Goal: Task Accomplishment & Management: Use online tool/utility

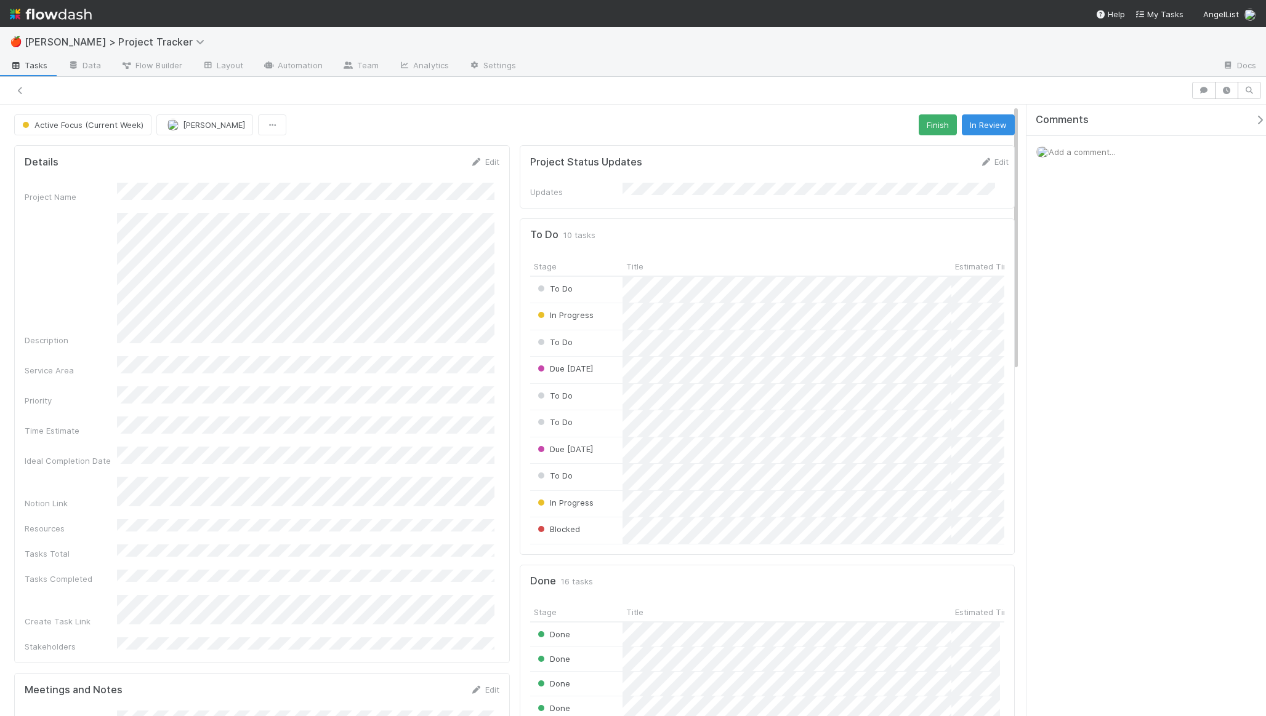
scroll to position [241, 460]
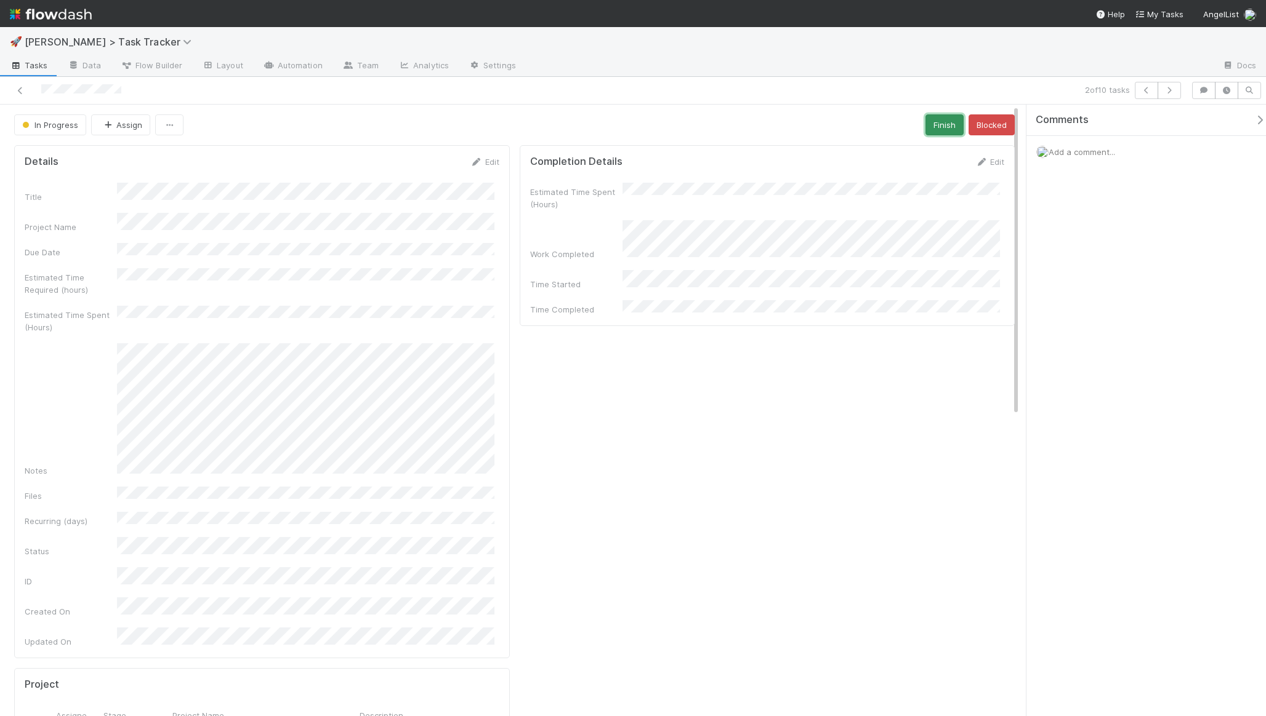
click at [925, 127] on button "Finish" at bounding box center [944, 124] width 38 height 21
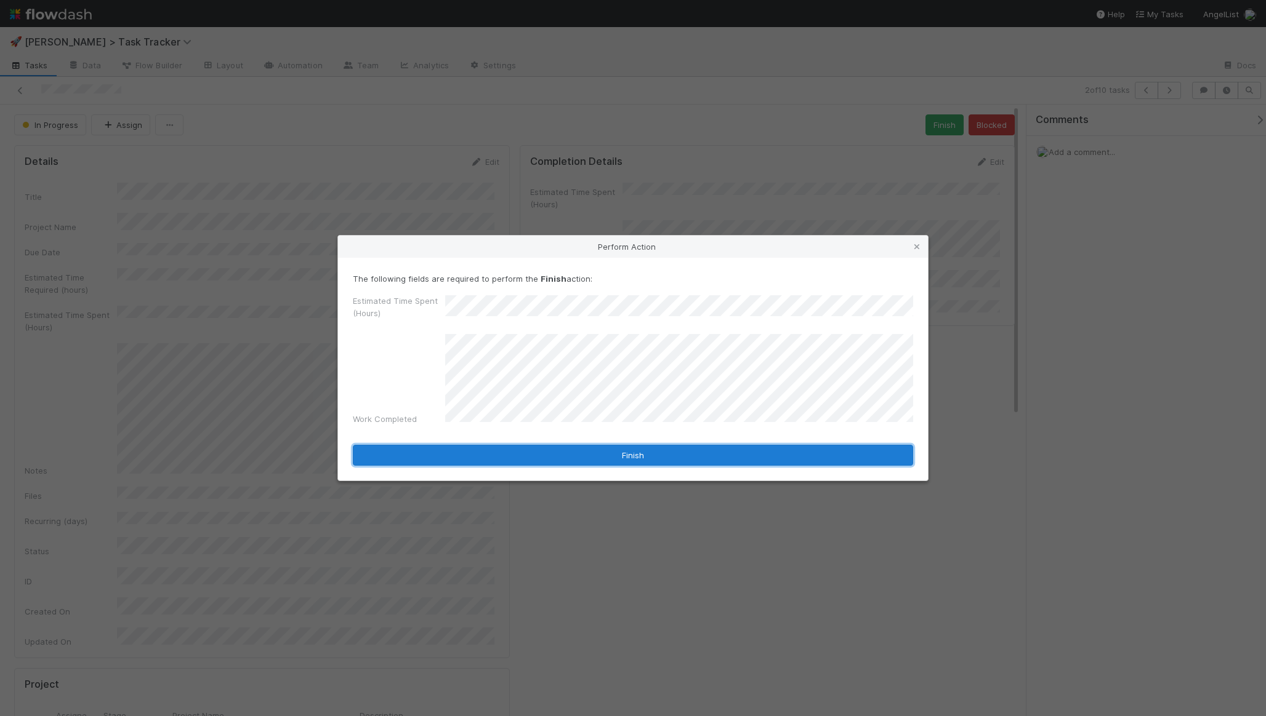
click at [566, 445] on button "Finish" at bounding box center [633, 455] width 560 height 21
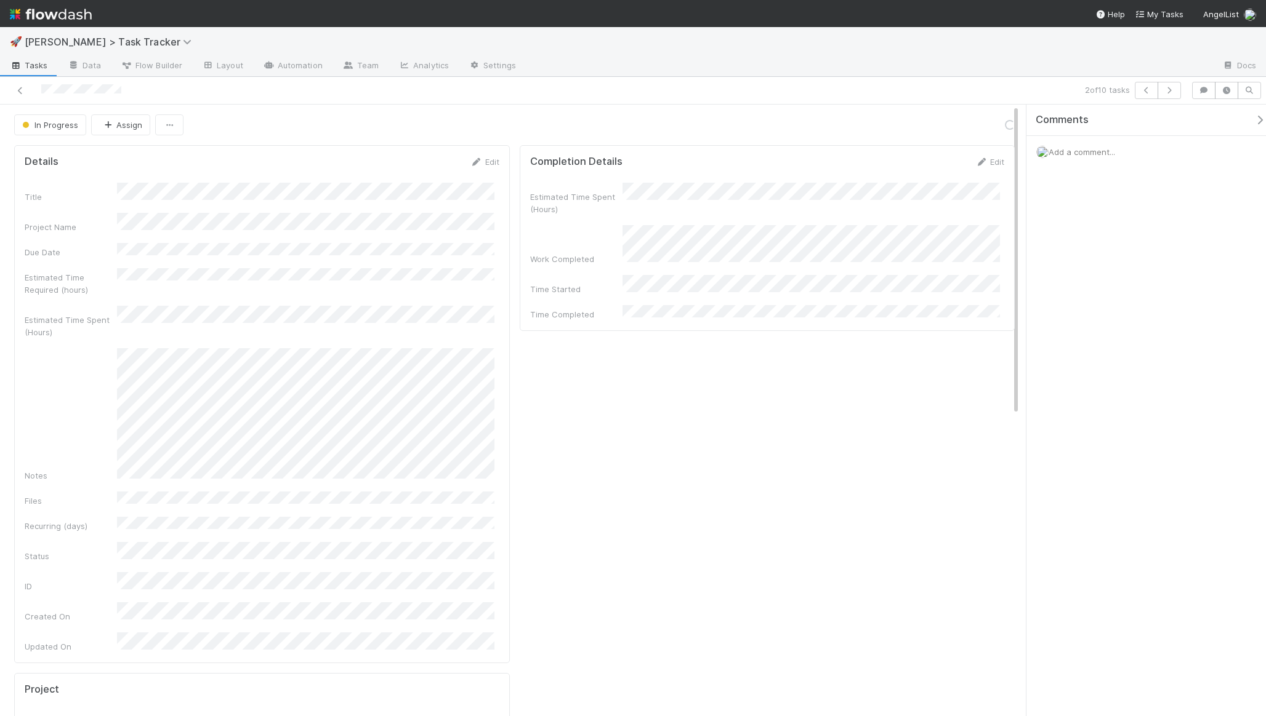
click at [524, 125] on div "In Progress Assign Loading..." at bounding box center [514, 124] width 1000 height 21
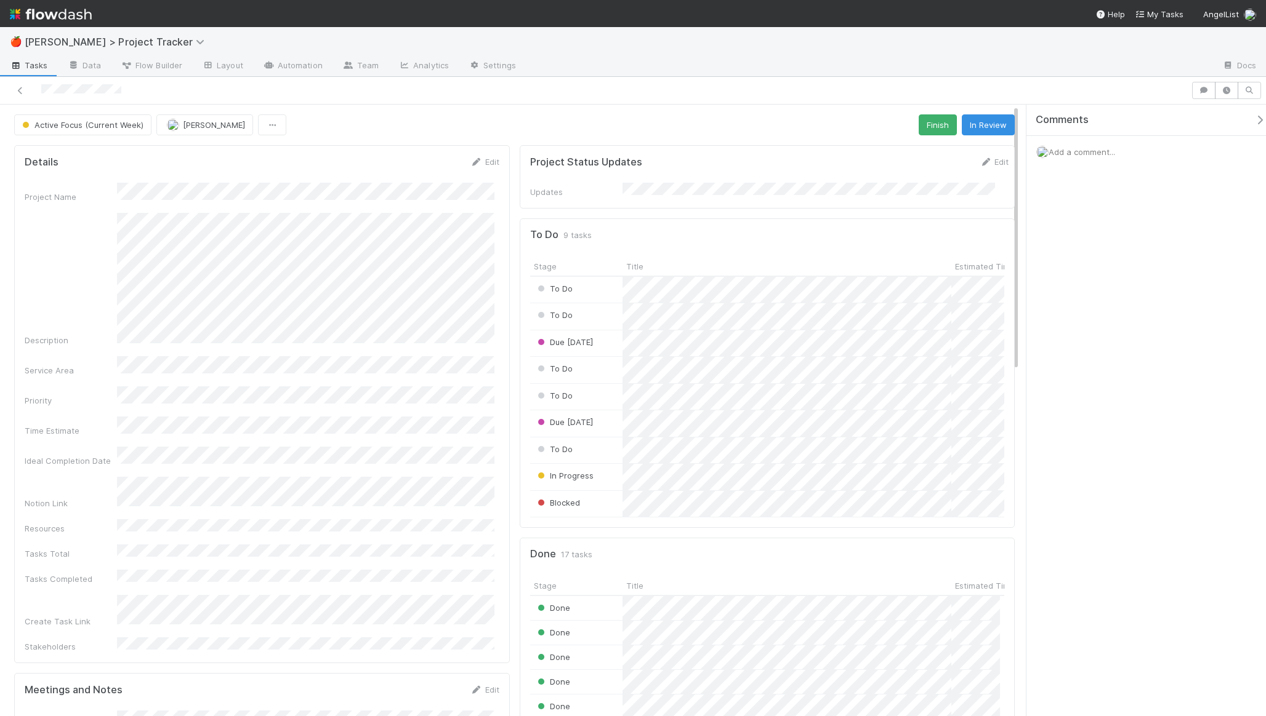
scroll to position [241, 460]
click at [173, 83] on div at bounding box center [595, 90] width 1181 height 17
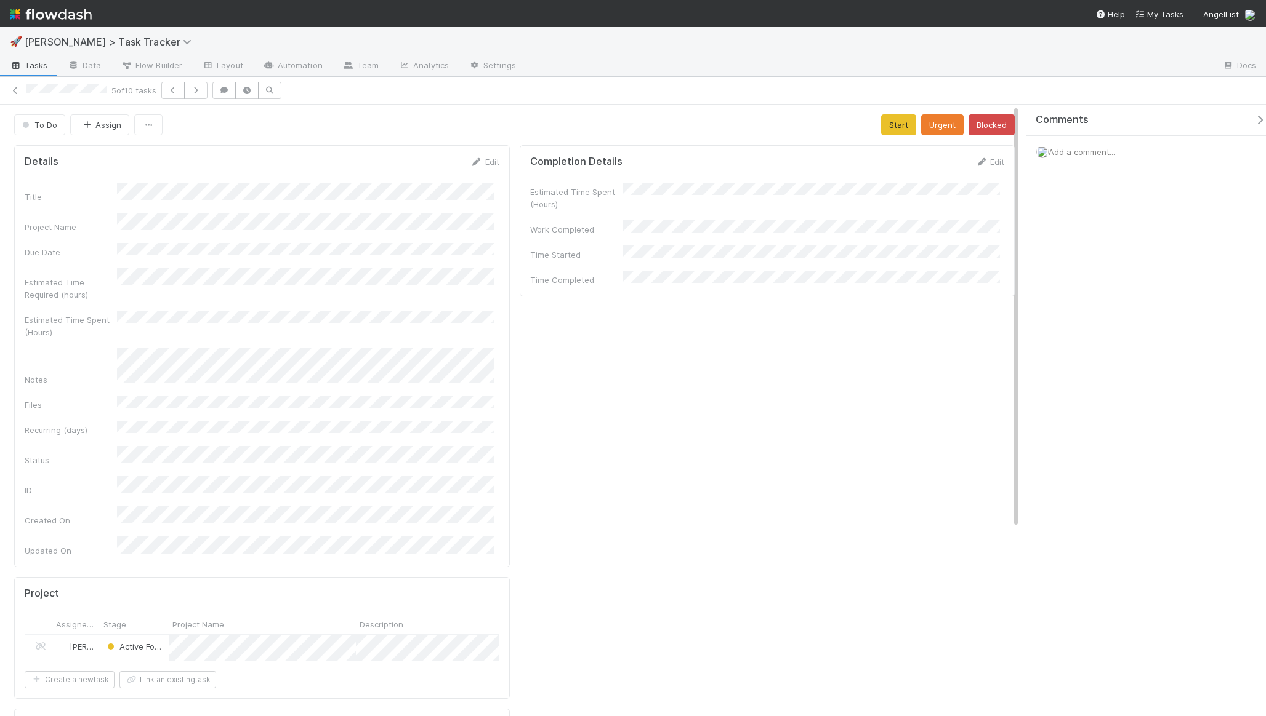
click at [638, 204] on div "Estimated Time Spent (Hours)" at bounding box center [767, 197] width 475 height 28
click at [638, 203] on div "Estimated Time Spent (Hours)" at bounding box center [767, 197] width 475 height 28
click at [638, 196] on div "Estimated Time Spent (Hours)" at bounding box center [767, 197] width 475 height 28
click at [638, 195] on div "Estimated Time Spent (Hours)" at bounding box center [767, 197] width 475 height 28
click at [923, 167] on button "Save" at bounding box center [938, 166] width 35 height 21
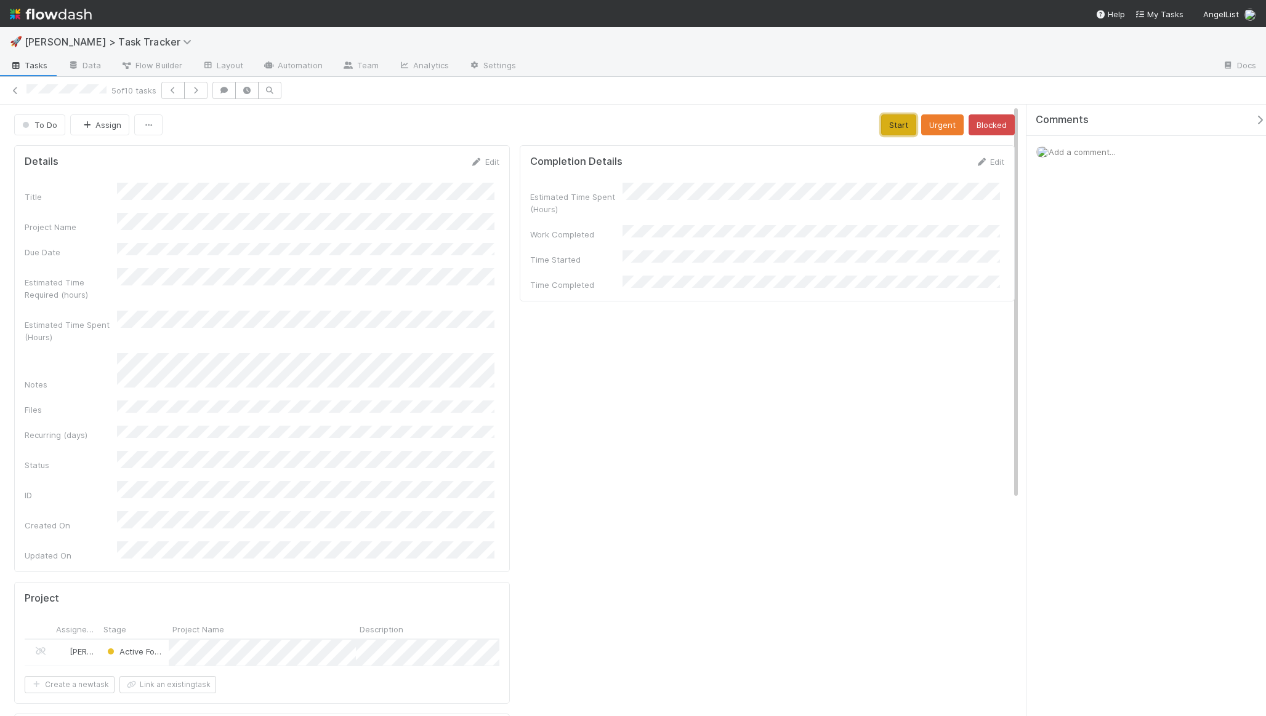
click at [899, 124] on button "Start" at bounding box center [898, 124] width 35 height 21
click at [946, 126] on button "Finish" at bounding box center [944, 124] width 38 height 21
click at [225, 89] on icon "button" at bounding box center [224, 90] width 12 height 7
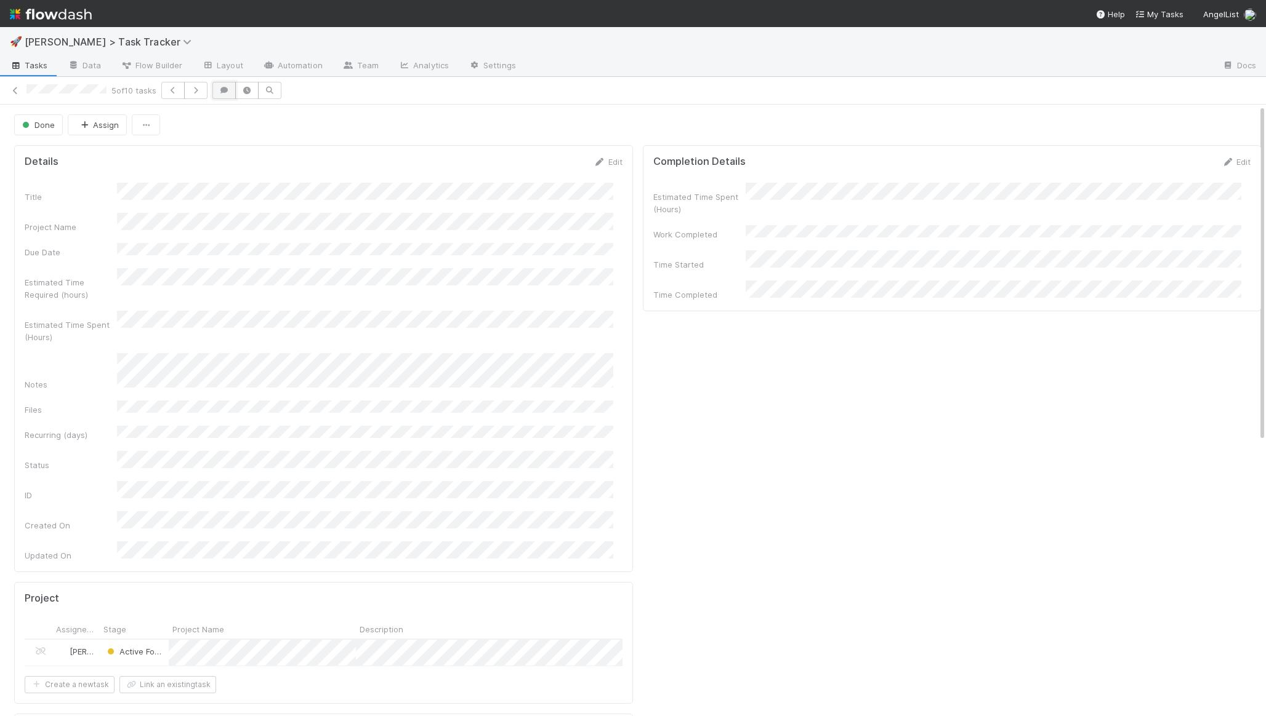
click at [225, 89] on icon "button" at bounding box center [224, 90] width 12 height 7
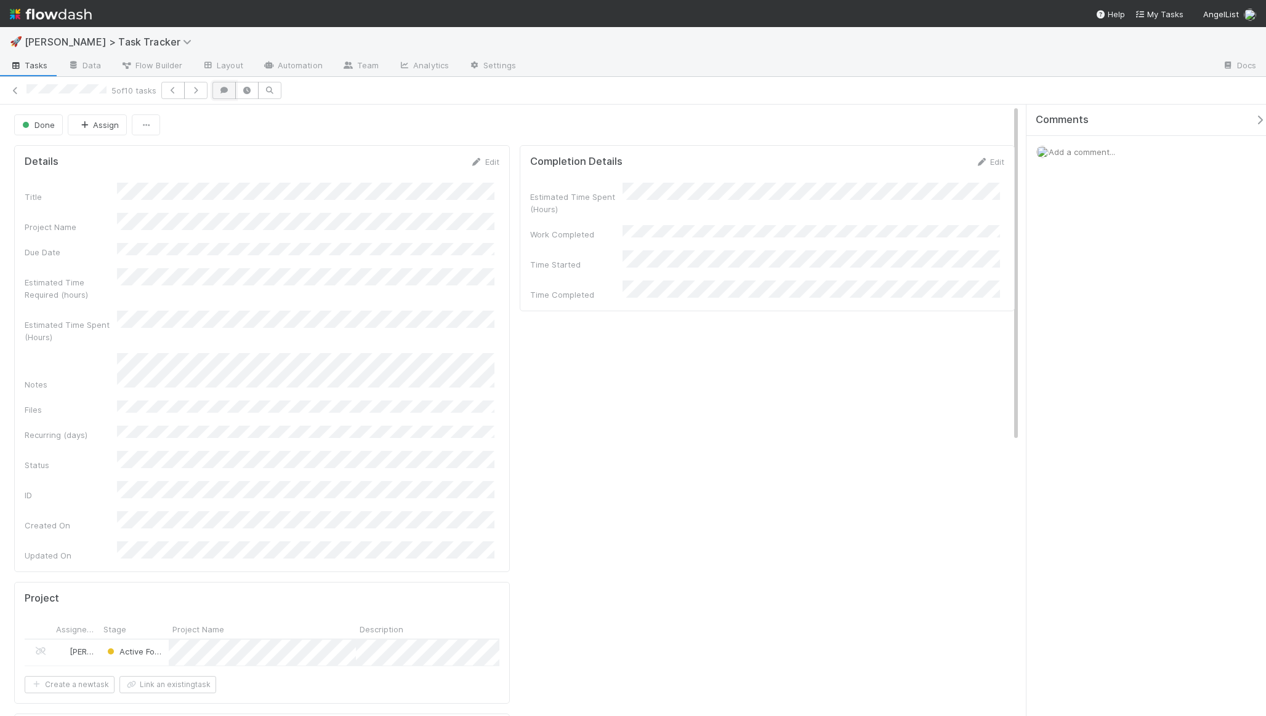
click at [225, 89] on icon "button" at bounding box center [224, 90] width 12 height 7
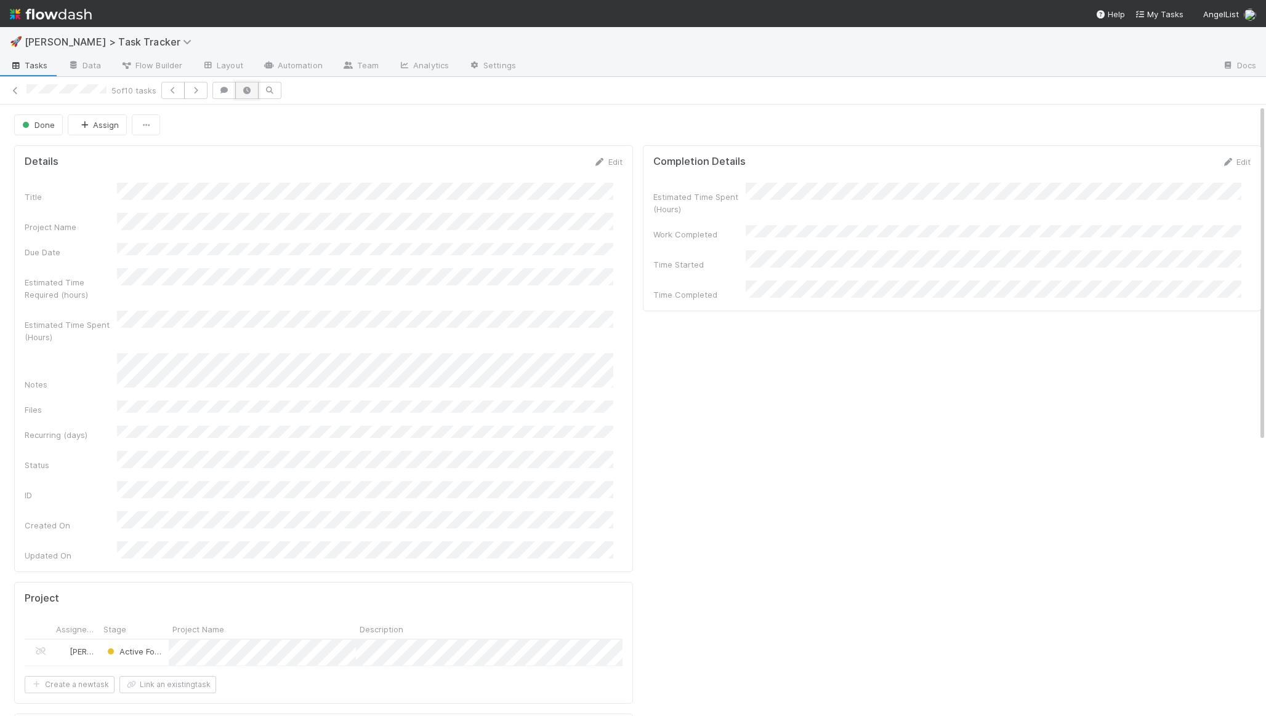
click at [248, 89] on icon "button" at bounding box center [247, 90] width 12 height 7
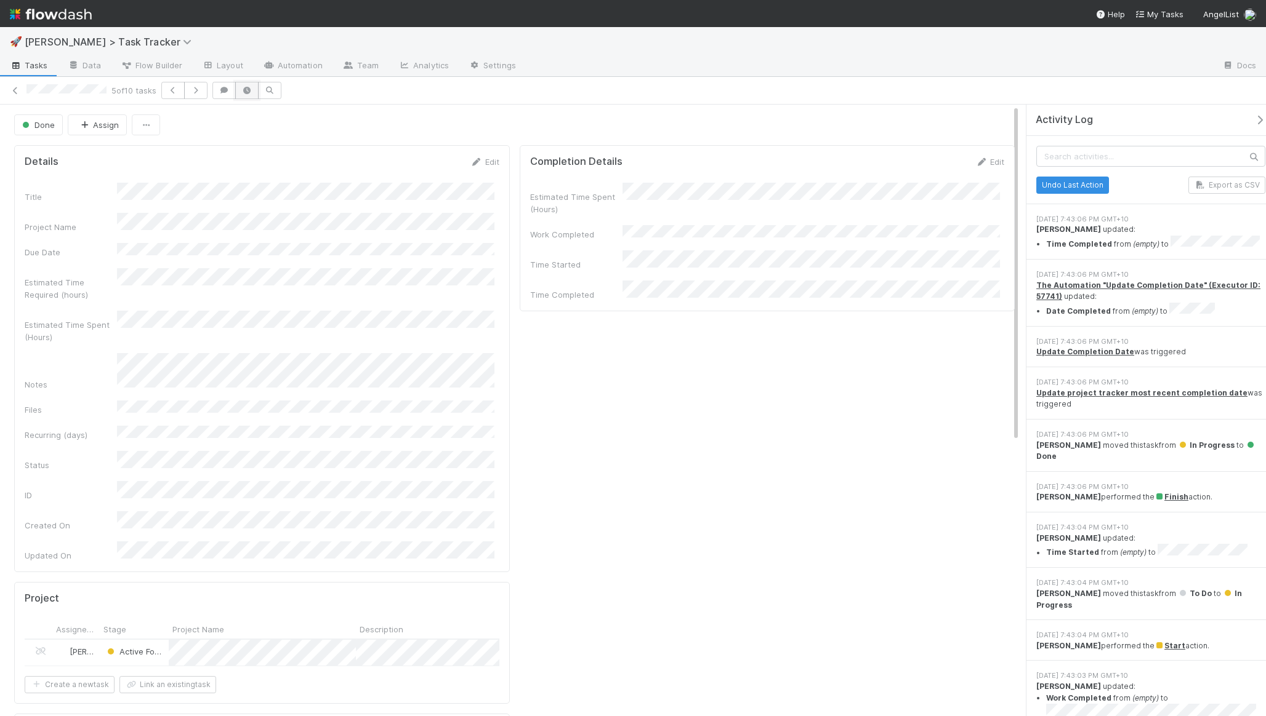
click at [248, 89] on icon "button" at bounding box center [247, 90] width 12 height 7
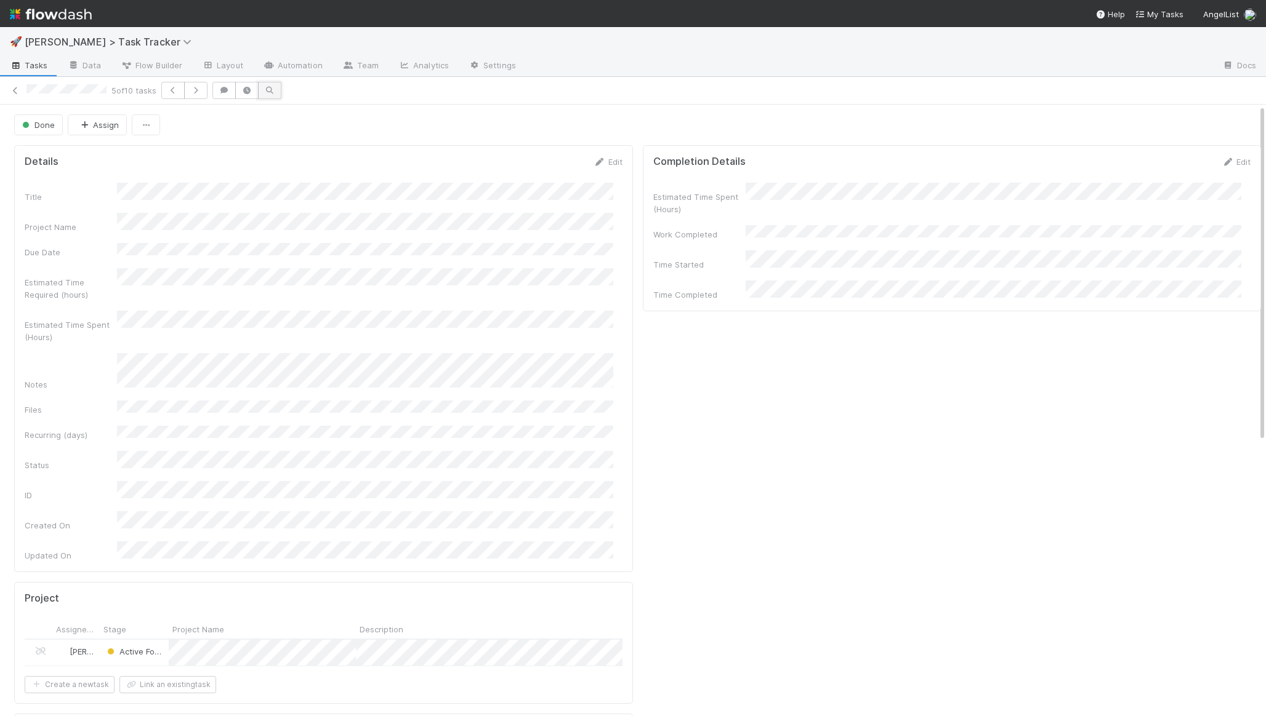
click at [271, 91] on icon "button" at bounding box center [269, 90] width 12 height 7
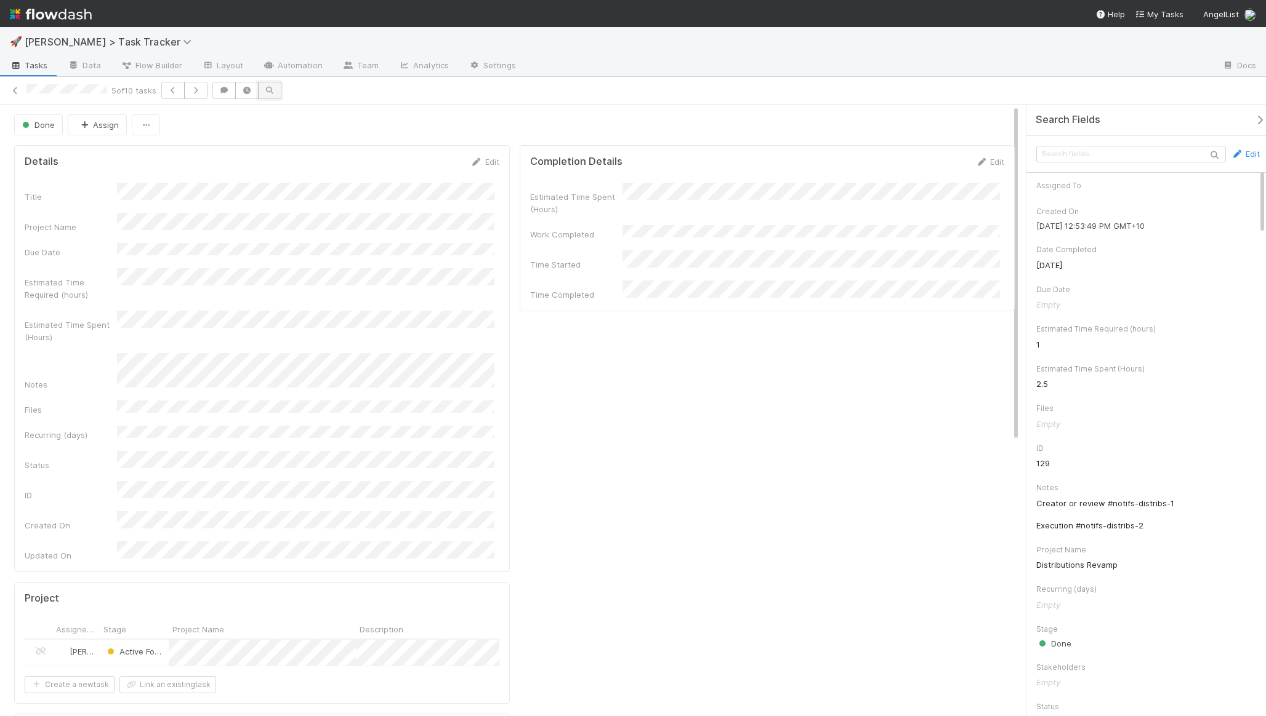
click at [271, 92] on icon "button" at bounding box center [269, 90] width 12 height 7
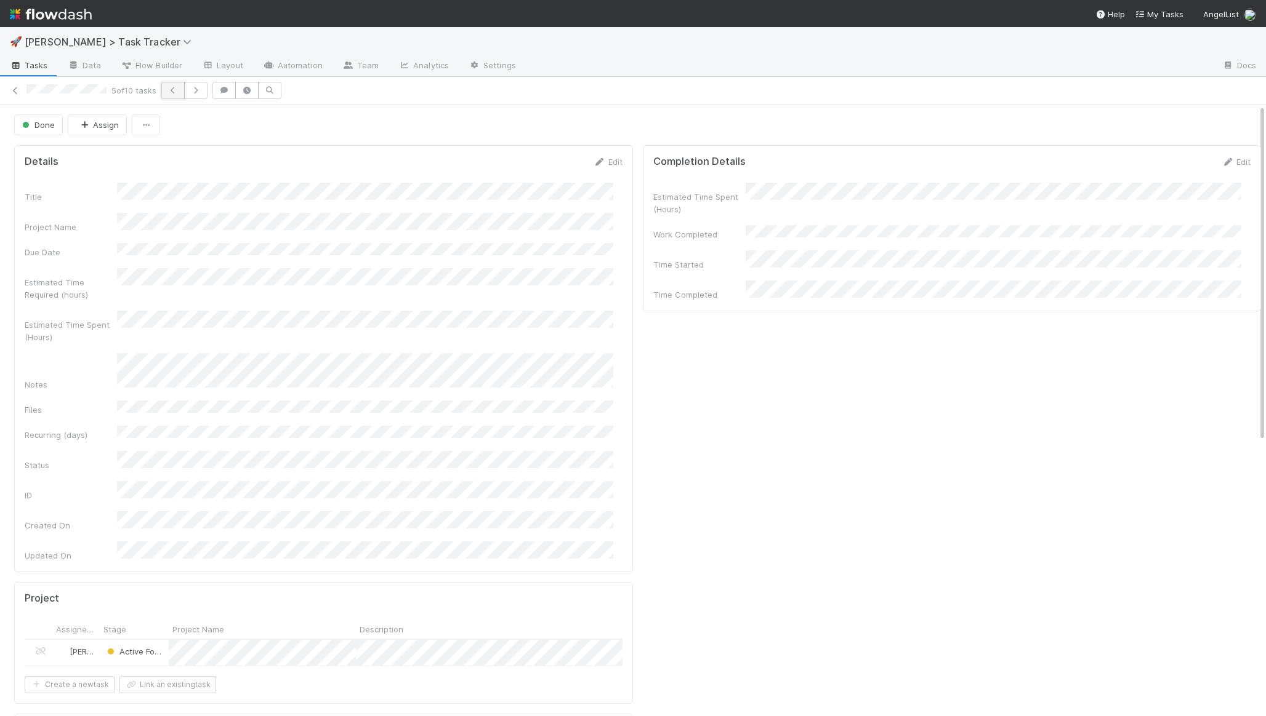
click at [183, 95] on button "button" at bounding box center [172, 90] width 23 height 17
click at [199, 94] on button "button" at bounding box center [195, 90] width 23 height 17
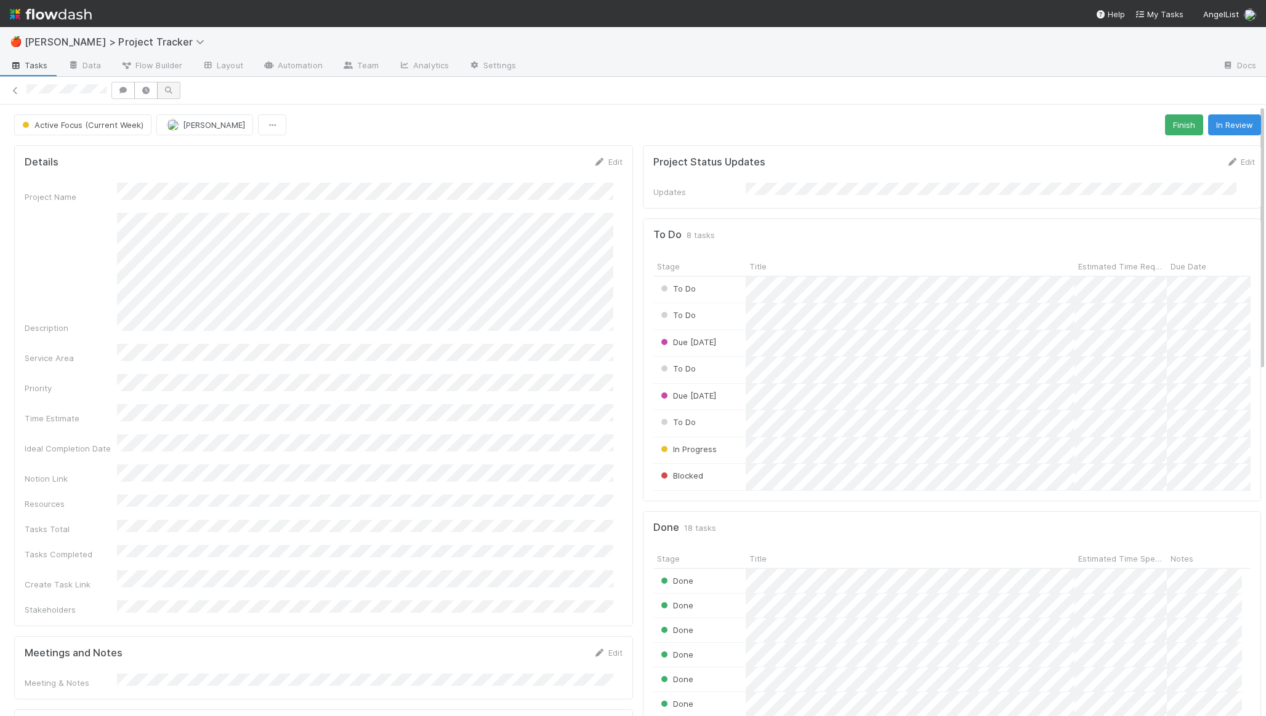
scroll to position [241, 579]
click at [929, 398] on div at bounding box center [633, 358] width 1266 height 716
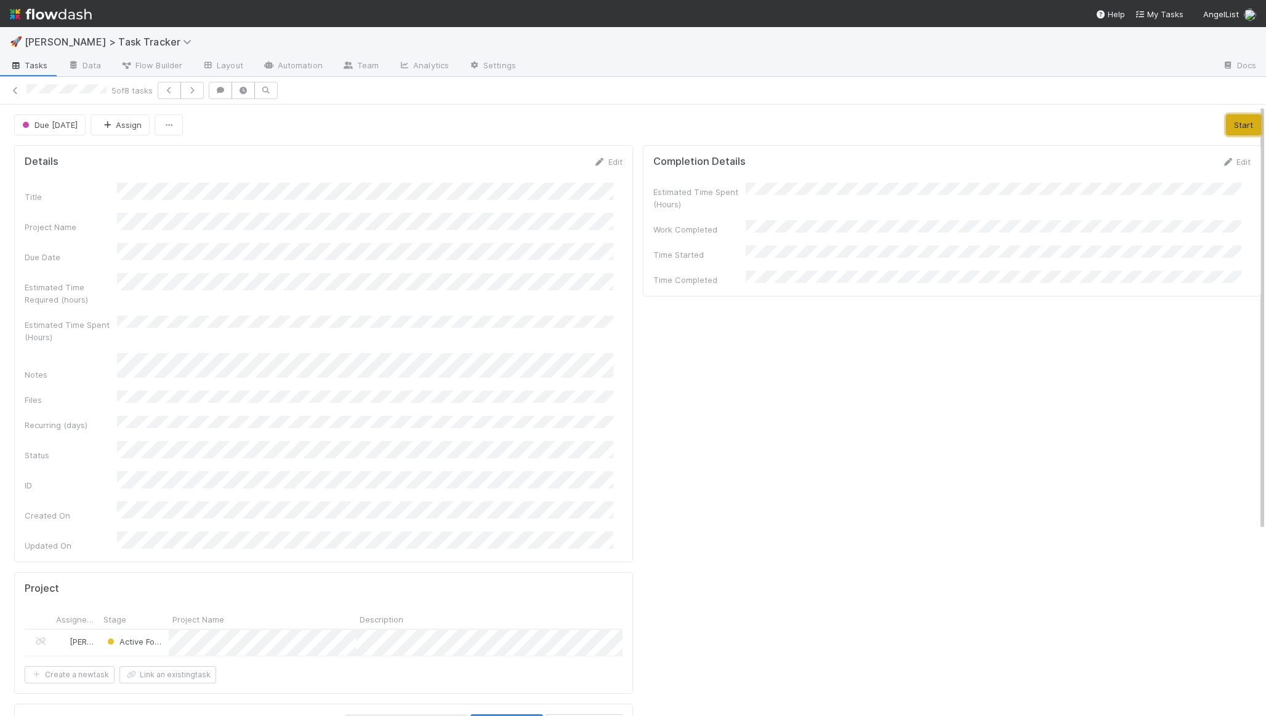
click at [1226, 119] on button "Start" at bounding box center [1243, 124] width 35 height 21
click at [1176, 129] on button "Finish" at bounding box center [1190, 124] width 38 height 21
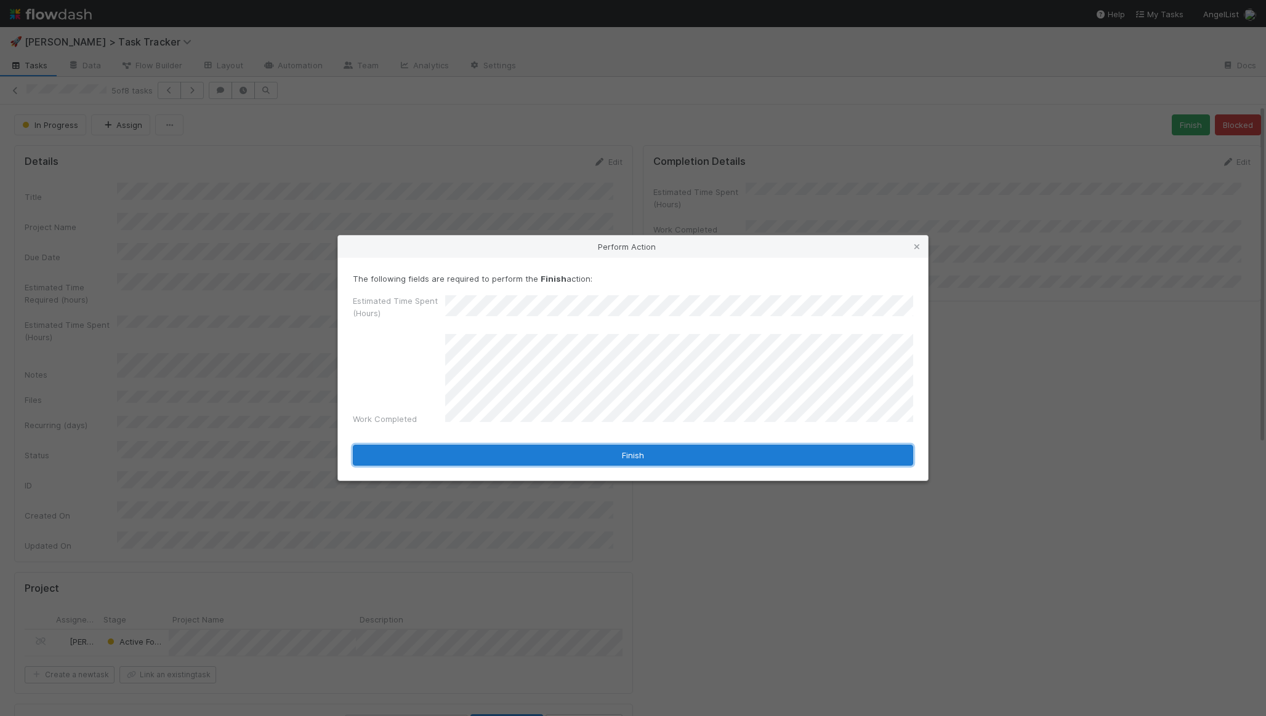
click at [639, 452] on button "Finish" at bounding box center [633, 455] width 560 height 21
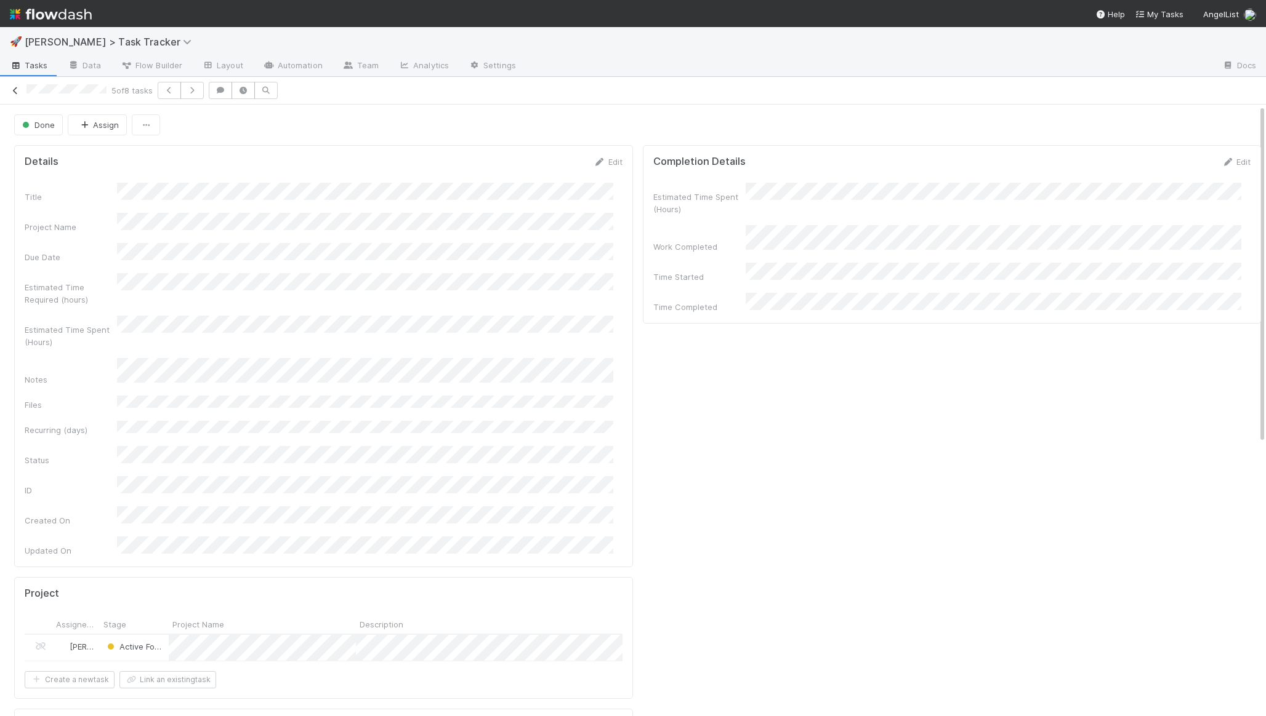
click at [11, 87] on icon at bounding box center [15, 91] width 12 height 8
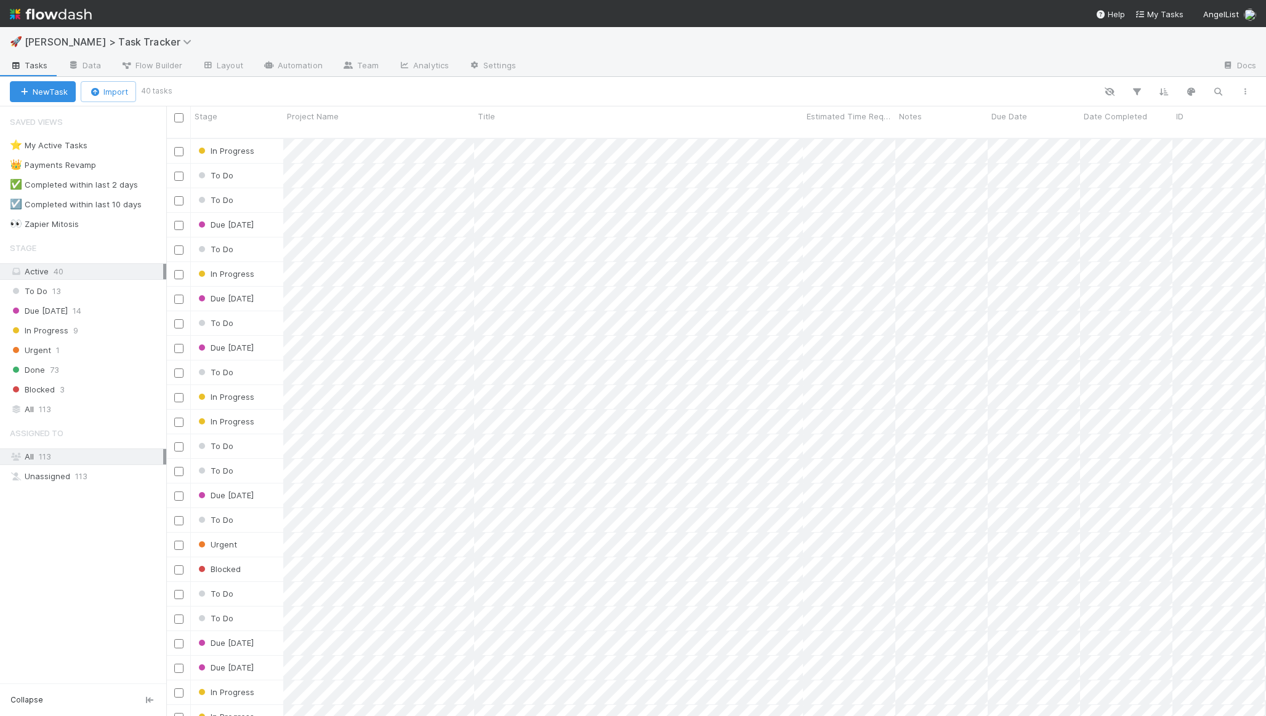
scroll to position [579, 1090]
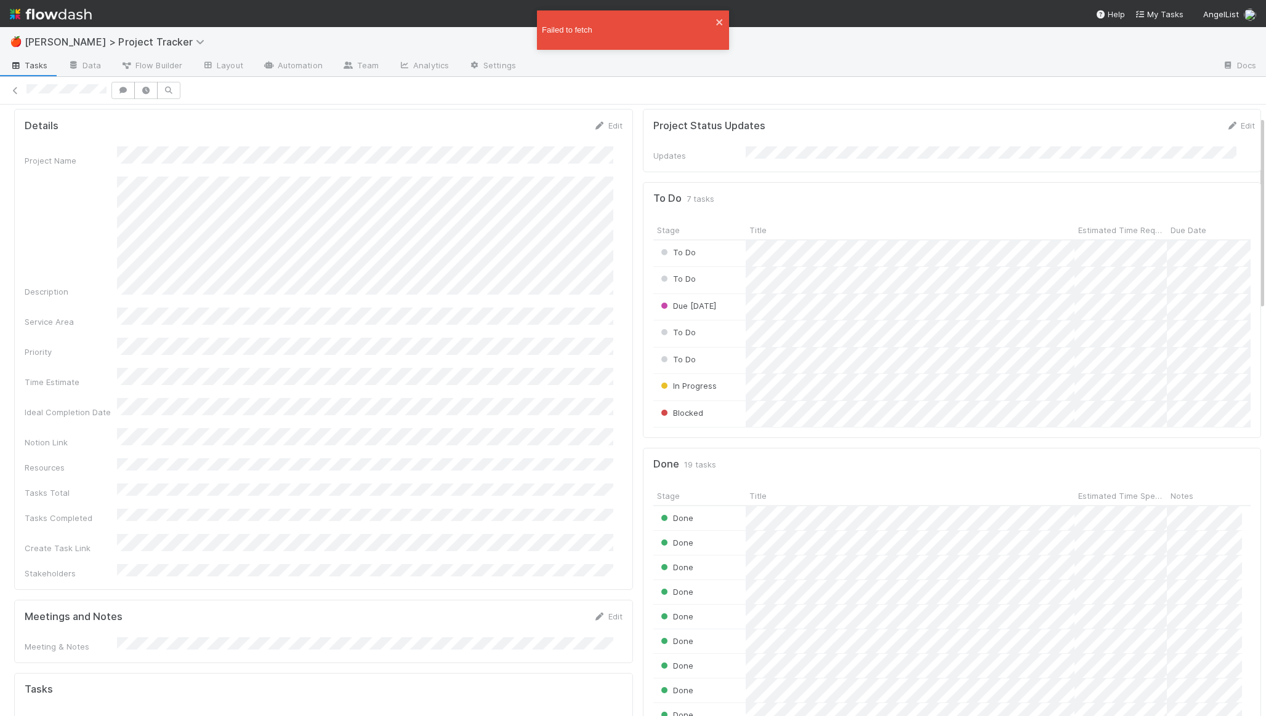
scroll to position [241, 579]
